Goal: Transaction & Acquisition: Obtain resource

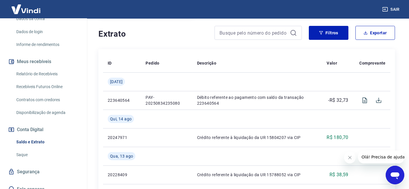
scroll to position [129, 0]
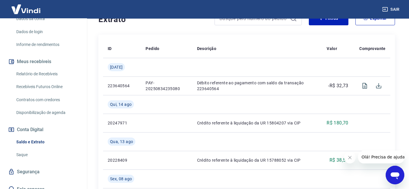
click at [32, 149] on link "Saque" at bounding box center [47, 155] width 66 height 12
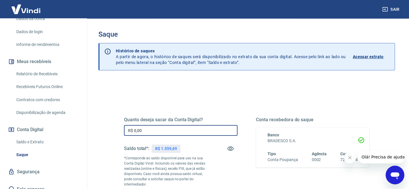
click at [156, 135] on input "R$ 0,00" at bounding box center [181, 130] width 114 height 11
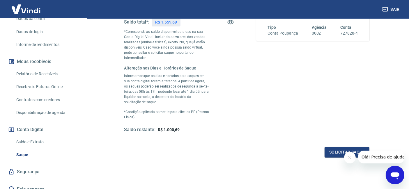
scroll to position [129, 0]
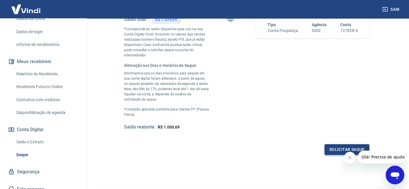
type input "R$ 559,00"
click at [339, 147] on button "Solicitar saque" at bounding box center [347, 149] width 45 height 11
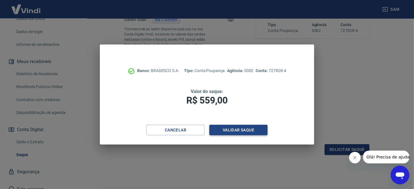
click at [218, 130] on button "Validar saque" at bounding box center [238, 130] width 58 height 11
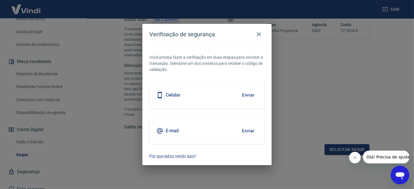
click at [208, 93] on div "Celular Enviar" at bounding box center [206, 95] width 115 height 26
click at [246, 95] on button "Enviar" at bounding box center [248, 95] width 19 height 12
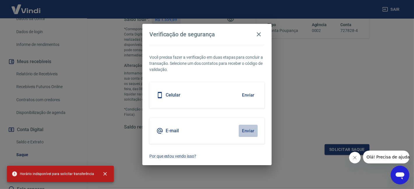
click at [250, 130] on button "Enviar" at bounding box center [248, 131] width 19 height 12
click at [261, 37] on icon "button" at bounding box center [258, 34] width 7 height 7
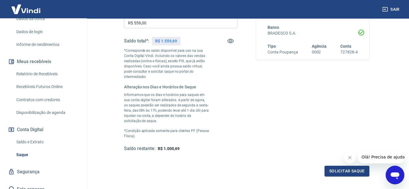
scroll to position [65, 0]
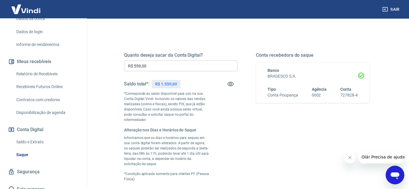
click at [46, 81] on link "Recebíveis Futuros Online" at bounding box center [47, 87] width 66 height 12
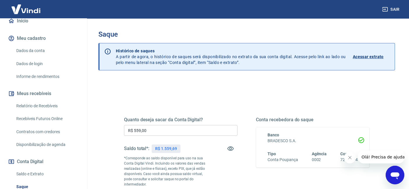
click at [58, 71] on link "Informe de rendimentos" at bounding box center [47, 77] width 66 height 12
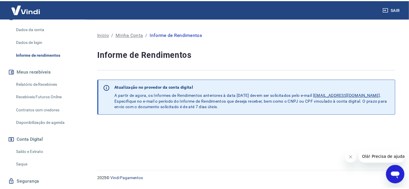
scroll to position [97, 0]
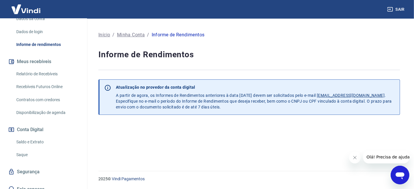
click at [33, 136] on link "Saldo e Extrato" at bounding box center [47, 142] width 66 height 12
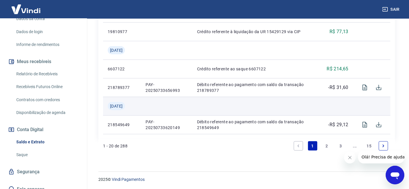
scroll to position [724, 0]
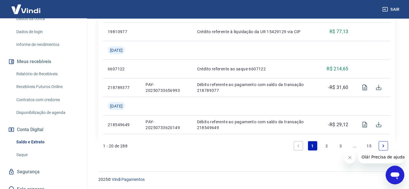
click at [341, 143] on link "3" at bounding box center [340, 145] width 9 height 9
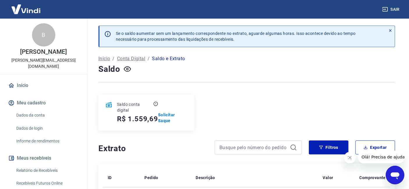
click at [33, 5] on img at bounding box center [26, 9] width 38 height 18
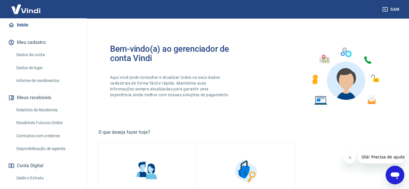
scroll to position [97, 0]
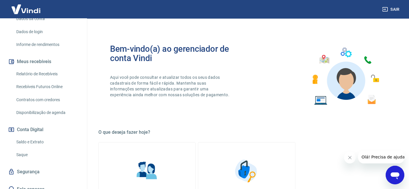
click at [388, 10] on button "Sair" at bounding box center [391, 9] width 21 height 11
